Goal: Transaction & Acquisition: Purchase product/service

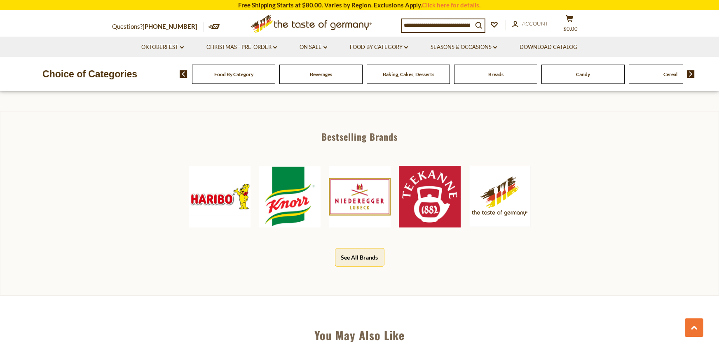
scroll to position [320, 0]
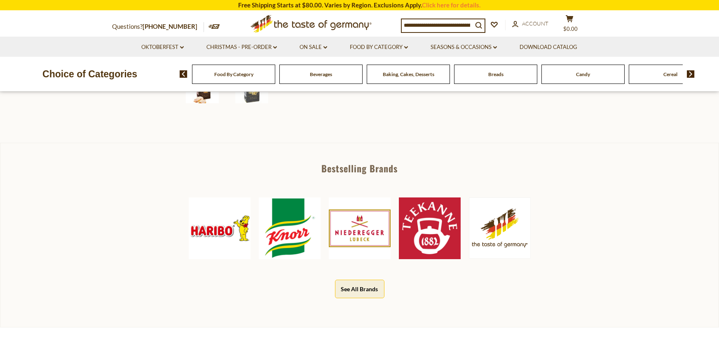
click at [421, 72] on span "Baking, Cakes, Desserts" at bounding box center [408, 74] width 51 height 6
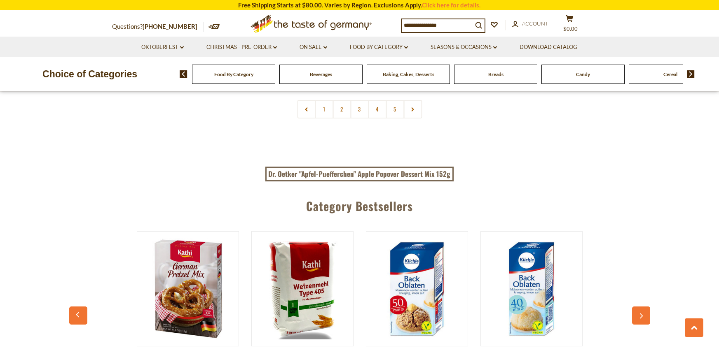
scroll to position [2075, 0]
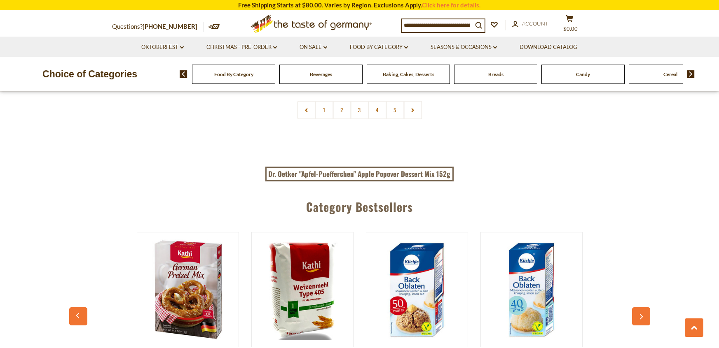
click at [688, 72] on img at bounding box center [691, 73] width 8 height 7
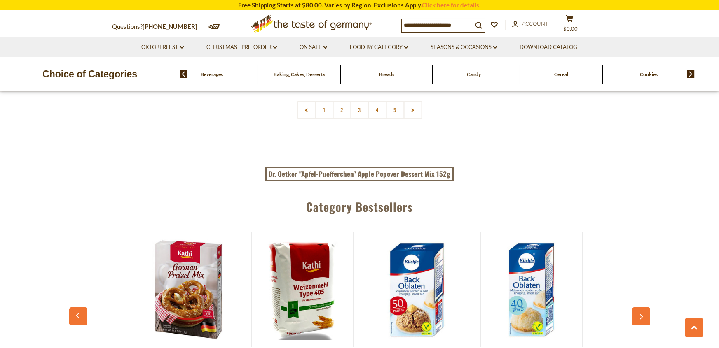
click at [688, 72] on img at bounding box center [691, 73] width 8 height 7
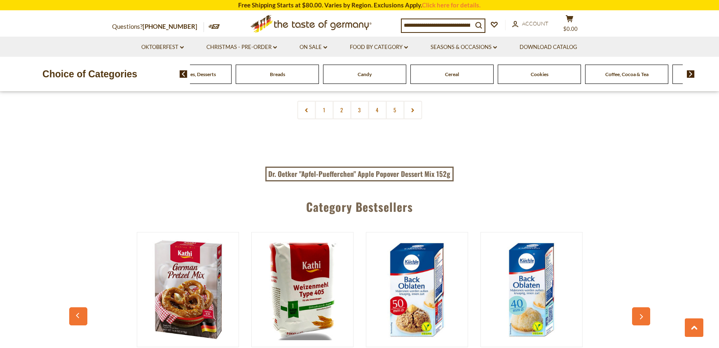
click at [688, 72] on img at bounding box center [691, 73] width 8 height 7
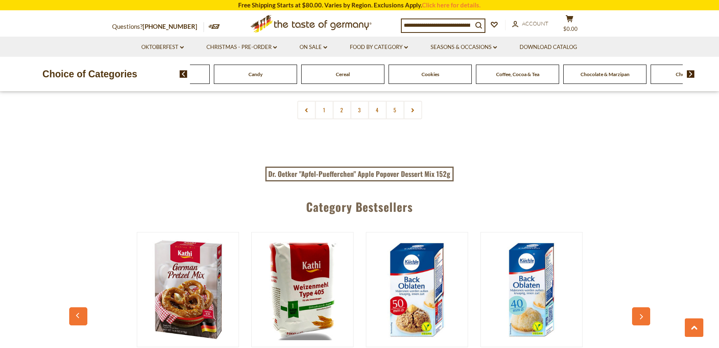
click at [688, 72] on img at bounding box center [691, 73] width 8 height 7
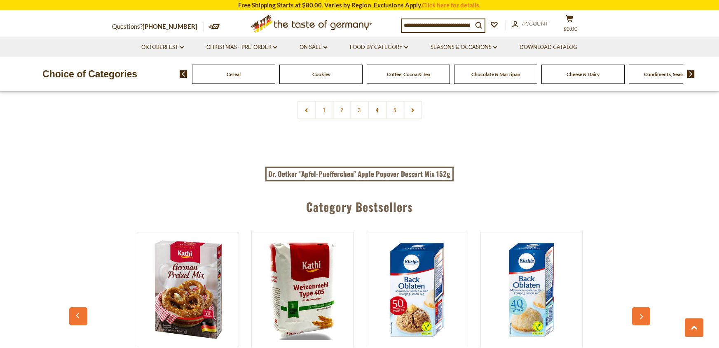
click at [688, 72] on img at bounding box center [691, 73] width 8 height 7
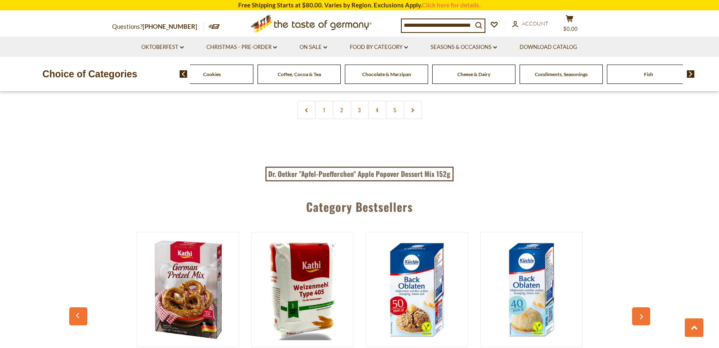
click at [395, 71] on span "Chocolate & Marzipan" at bounding box center [386, 74] width 49 height 6
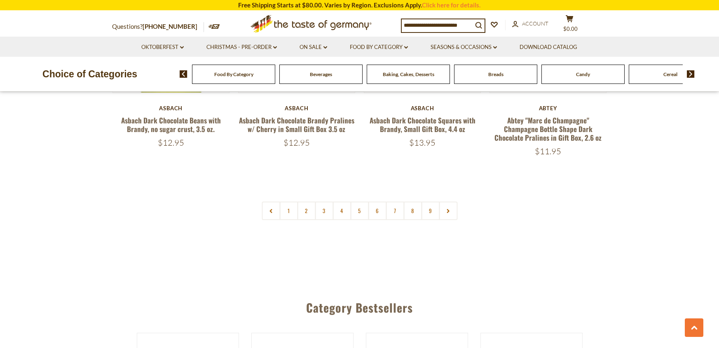
scroll to position [2013, 0]
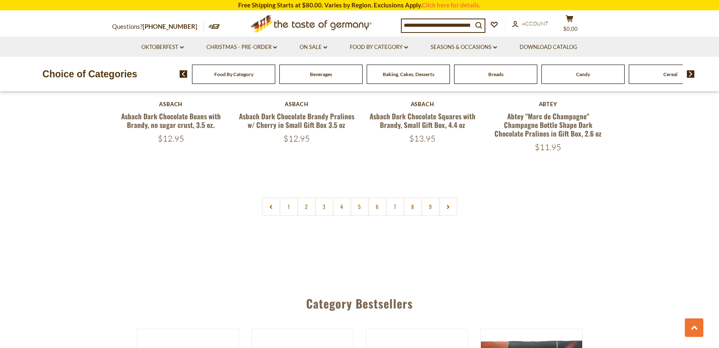
click at [404, 24] on input at bounding box center [437, 25] width 71 height 12
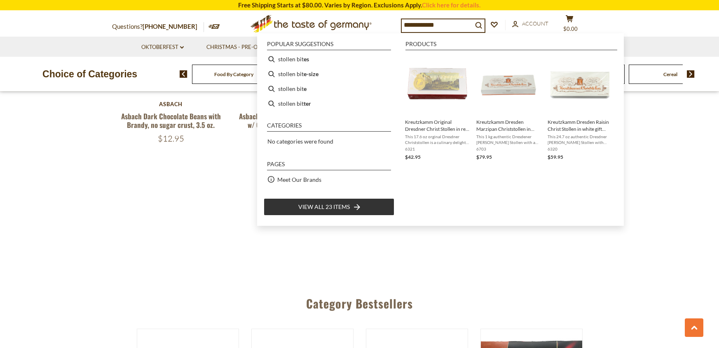
type input "**********"
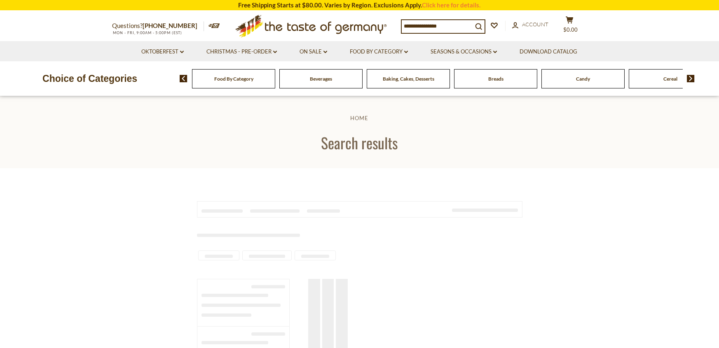
type input "**********"
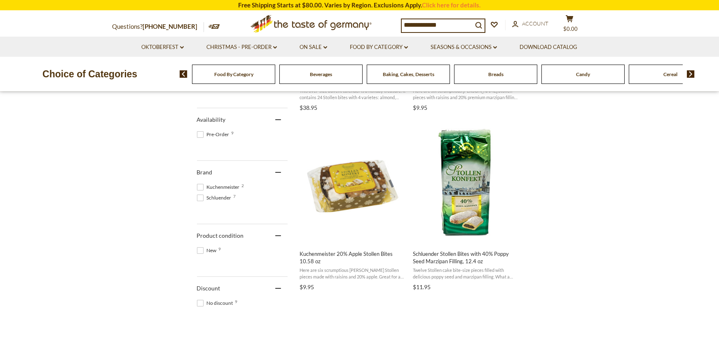
scroll to position [312, 0]
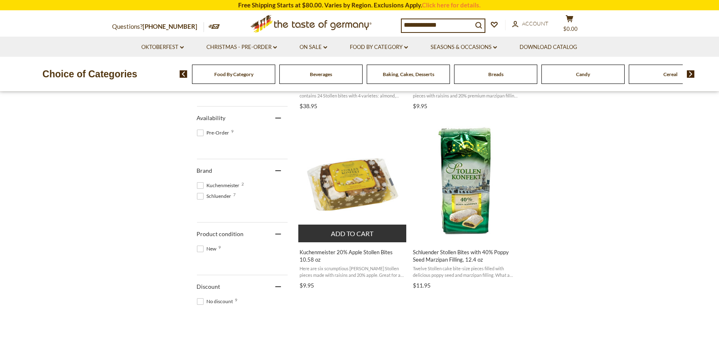
click at [354, 185] on img "Kuchenmeister 20% Apple Stollen Bites 10.58 oz" at bounding box center [352, 180] width 109 height 109
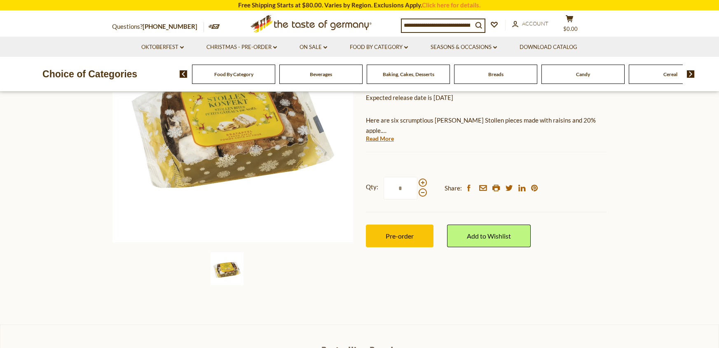
scroll to position [139, 0]
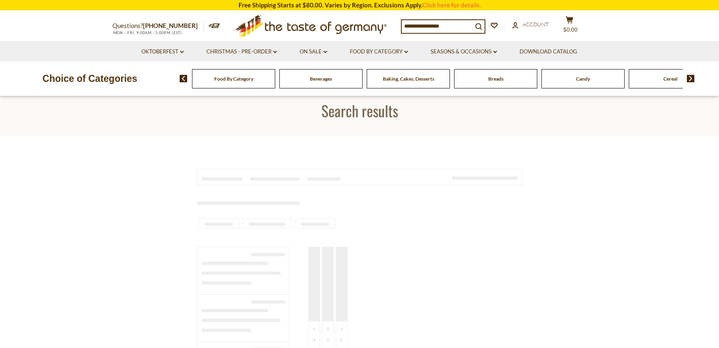
scroll to position [312, 0]
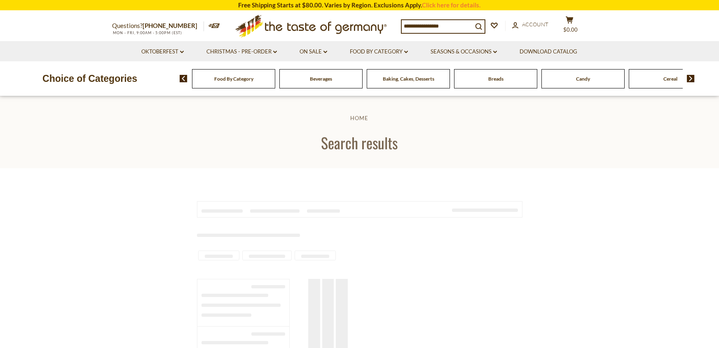
type input "**********"
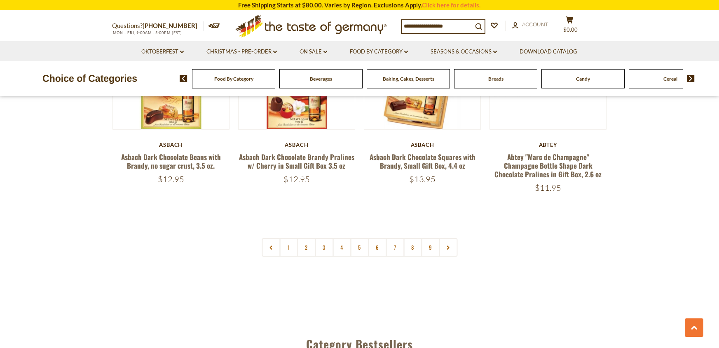
scroll to position [2013, 0]
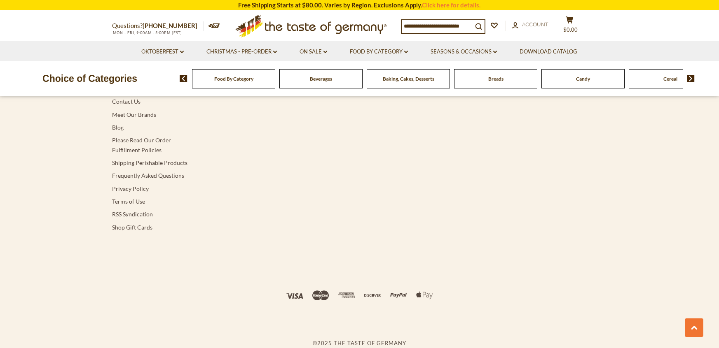
scroll to position [2075, 0]
